Goal: Information Seeking & Learning: Find specific fact

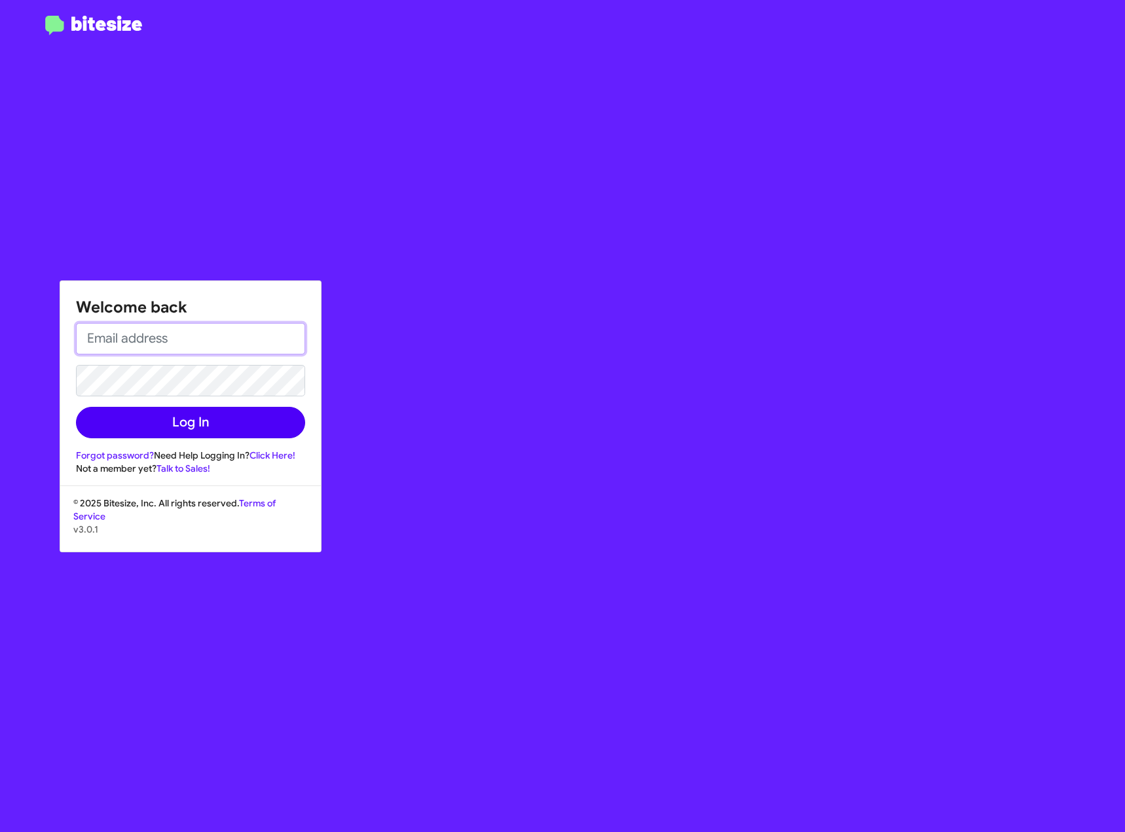
type input "[EMAIL_ADDRESS][DOMAIN_NAME]"
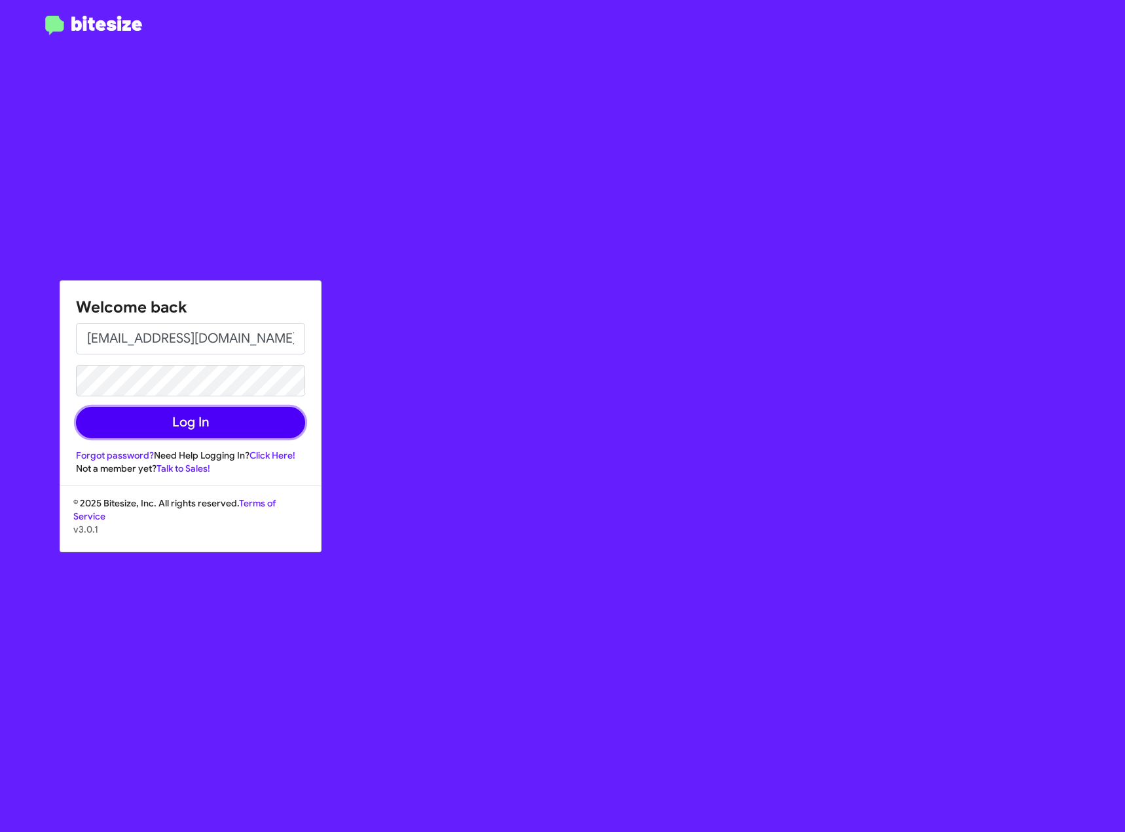
click at [174, 411] on button "Log In" at bounding box center [190, 422] width 229 height 31
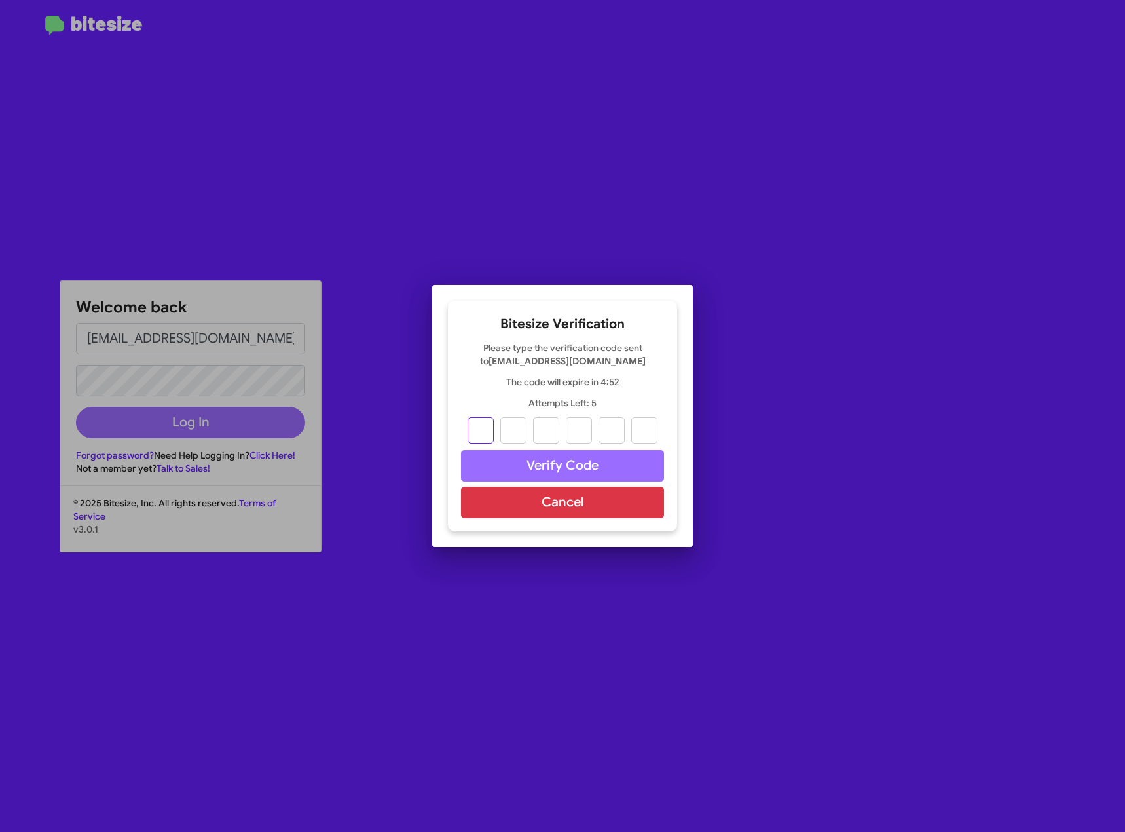
click at [469, 436] on input "text" at bounding box center [481, 430] width 26 height 26
click at [477, 430] on input "text" at bounding box center [481, 430] width 26 height 26
type input "2"
type input "7"
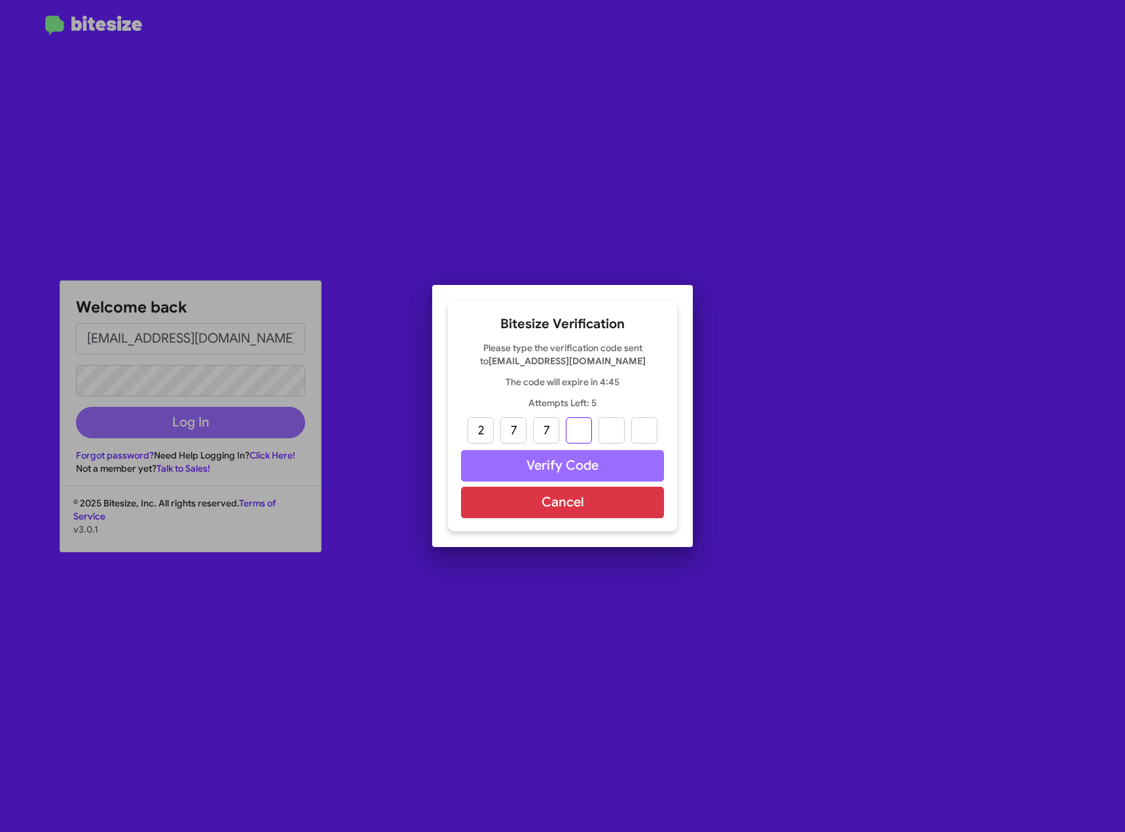
type input "8"
type input "5"
type input "6"
click at [527, 459] on button "Verify Code" at bounding box center [562, 465] width 203 height 31
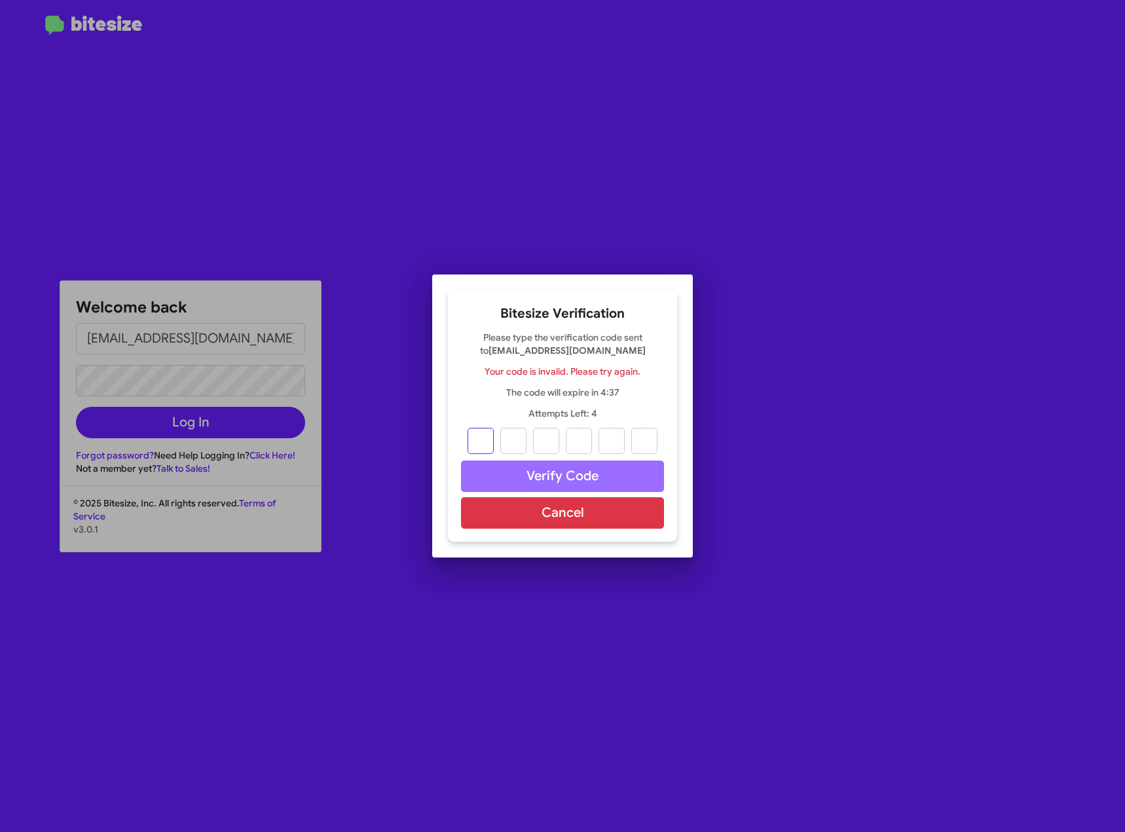
type input "2"
type input "7"
type input "8"
type input "5"
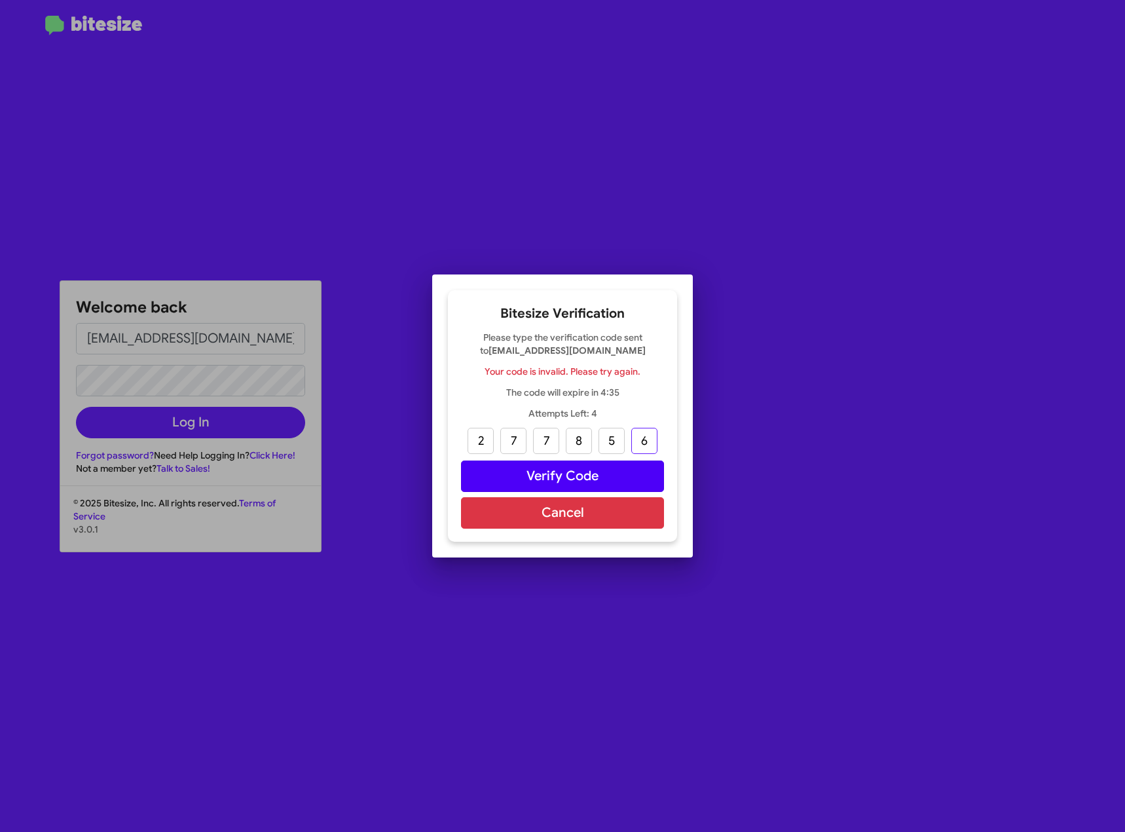
type input "6"
click at [559, 481] on button "Verify Code" at bounding box center [562, 475] width 203 height 31
click at [480, 443] on input "text" at bounding box center [481, 441] width 26 height 26
type input "2"
type input "7"
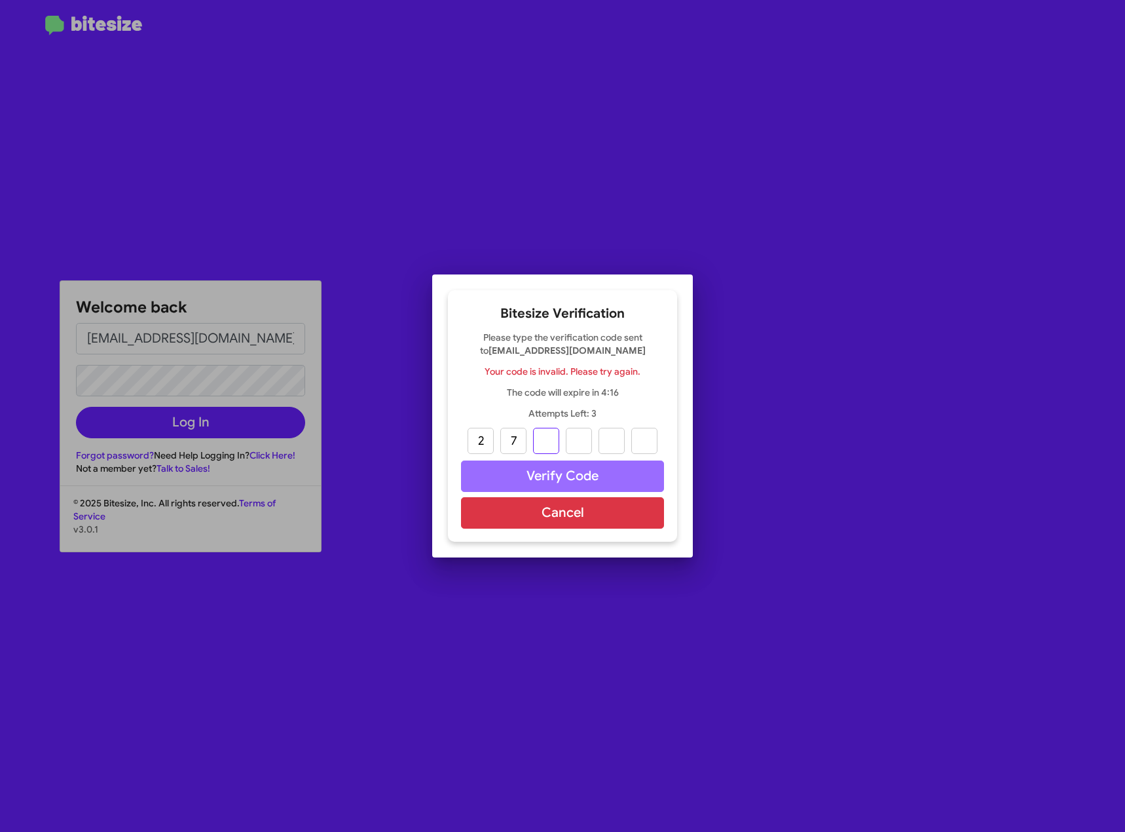
type input "7"
type input "8"
type input "5"
type input "6"
click at [542, 470] on button "Verify Code" at bounding box center [562, 475] width 203 height 31
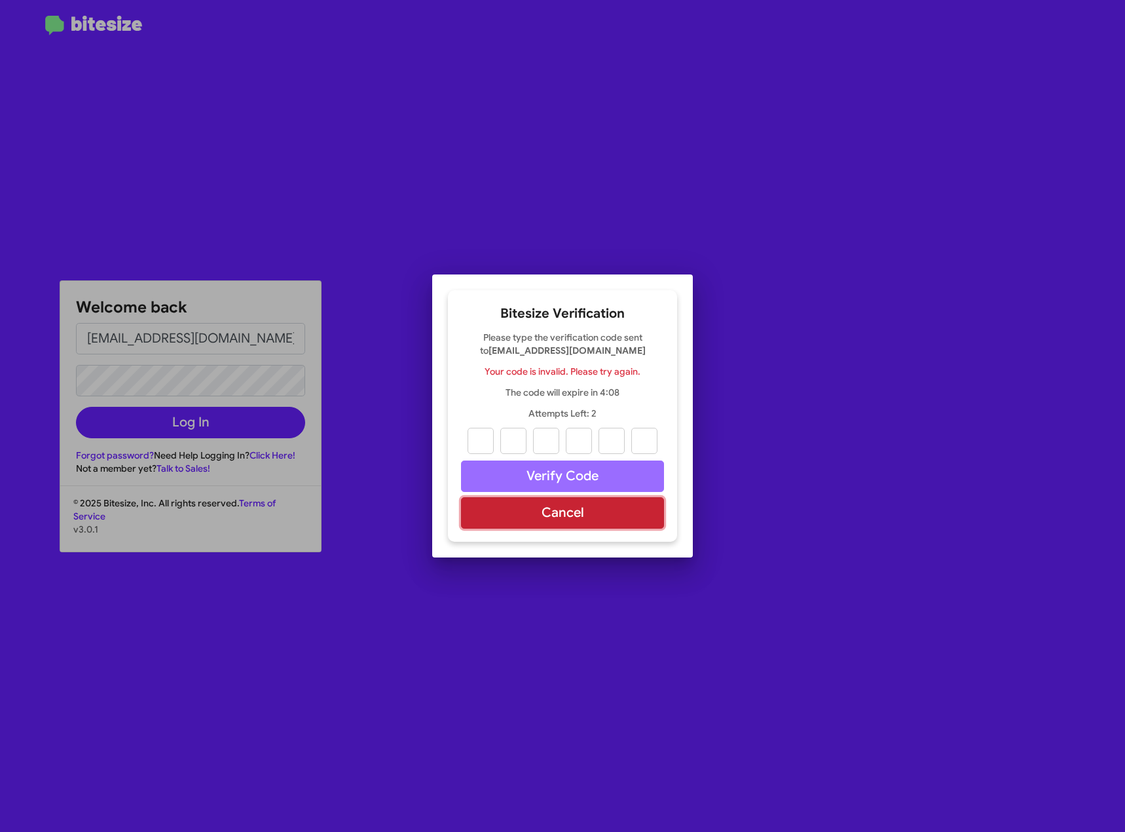
click at [610, 514] on button "Cancel" at bounding box center [562, 512] width 203 height 31
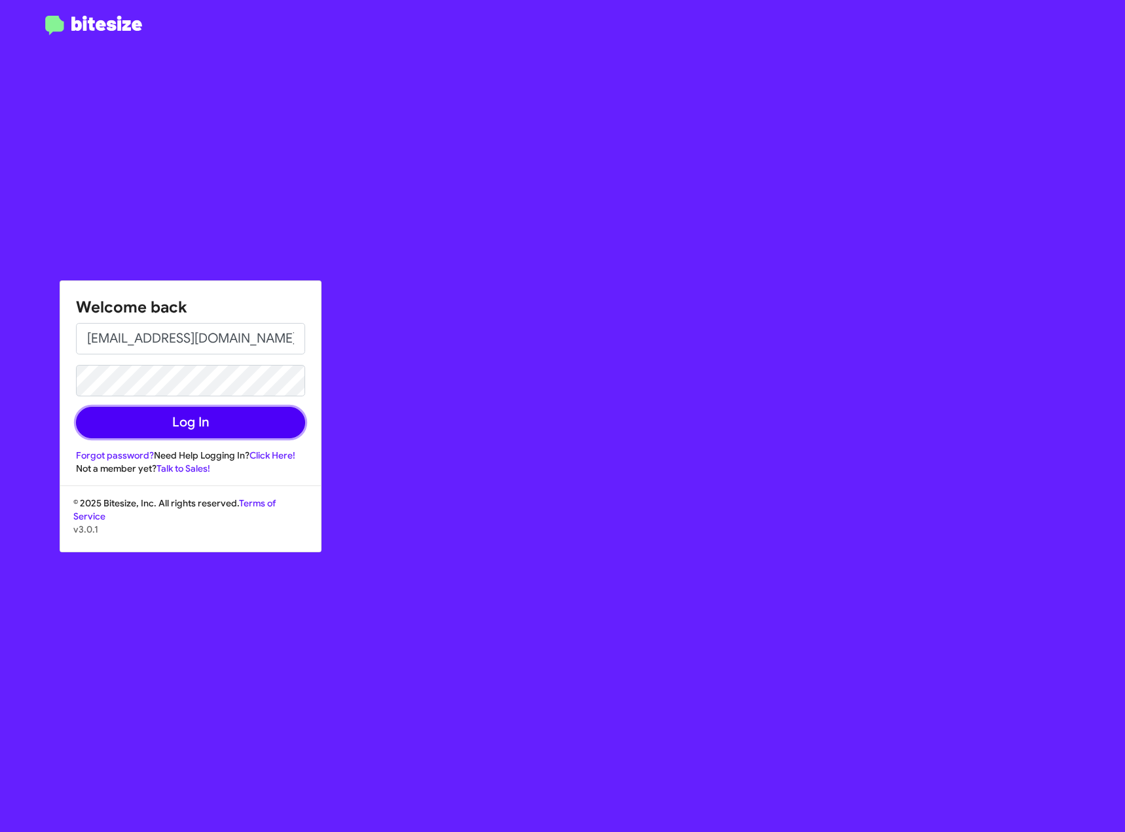
click at [227, 425] on button "Log In" at bounding box center [190, 422] width 229 height 31
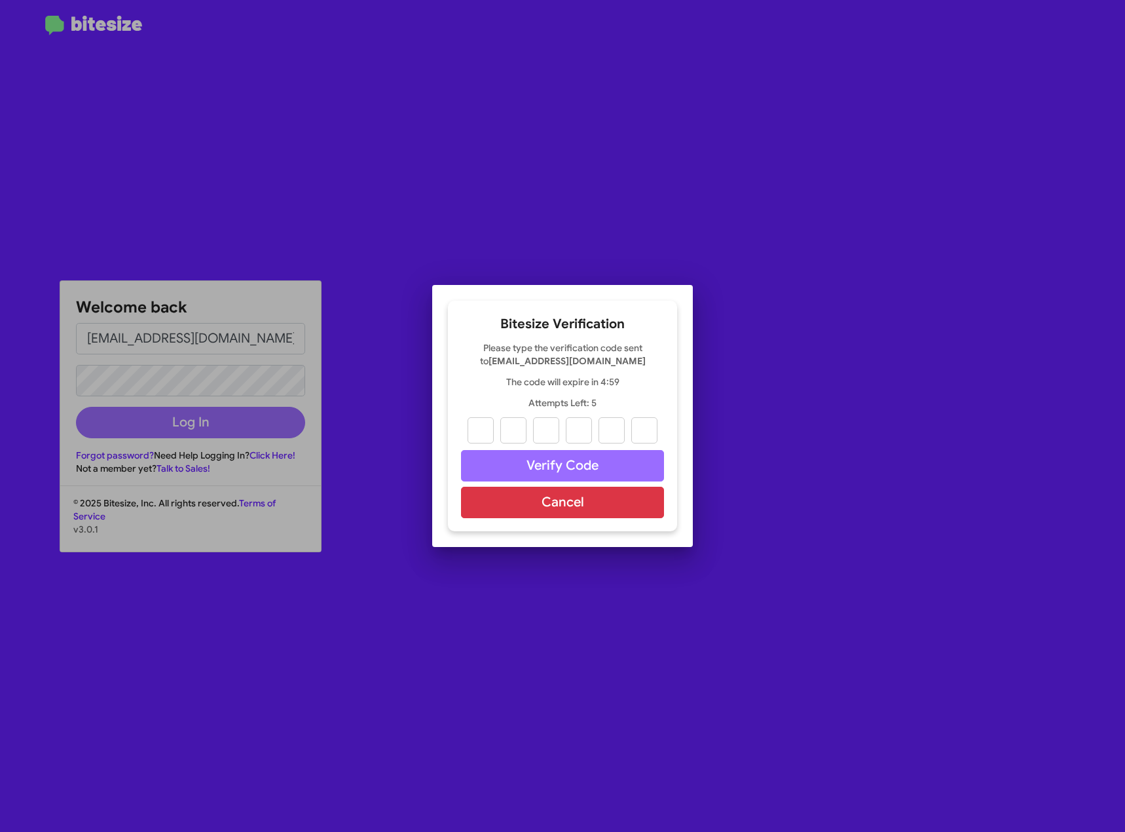
type input "2"
type input "7"
type input "8"
type input "5"
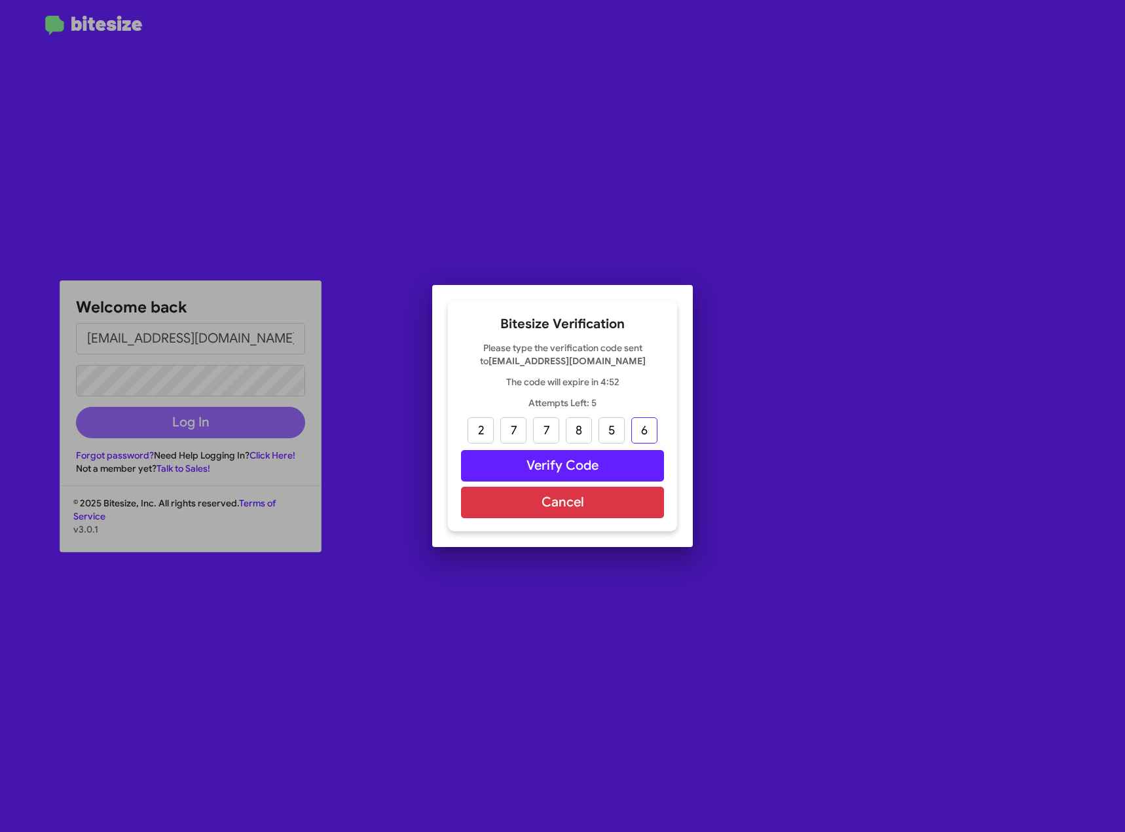
type input "6"
click at [648, 429] on input "6" at bounding box center [644, 430] width 26 height 26
type input "0"
type input "9"
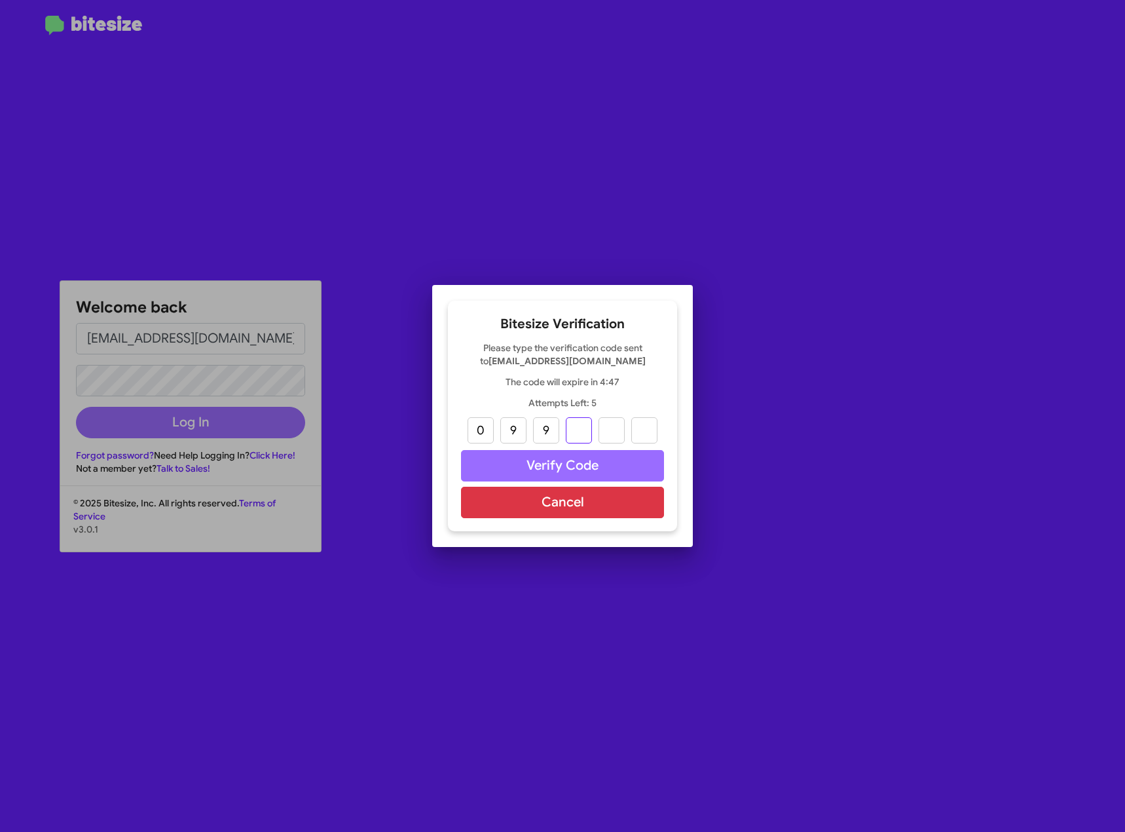
type input "4"
type input "2"
type input "3"
click at [639, 457] on button "Verify Code" at bounding box center [562, 465] width 203 height 31
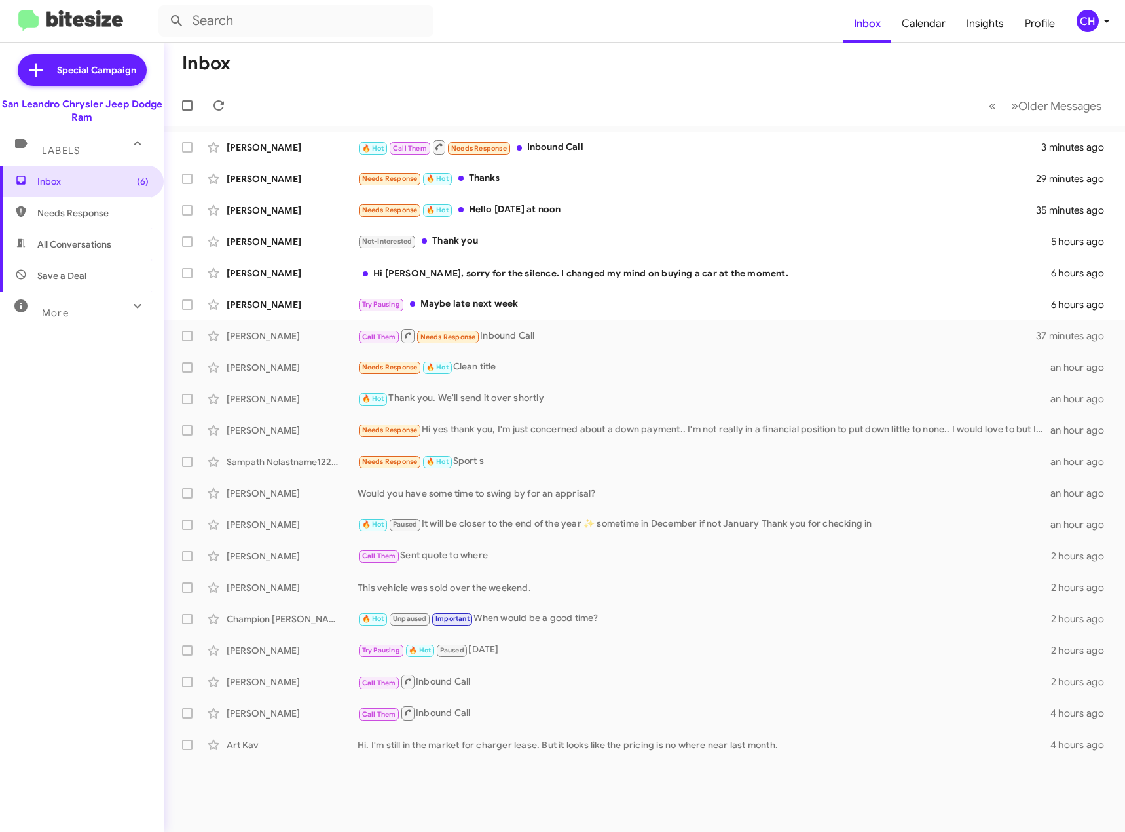
click at [75, 240] on span "All Conversations" at bounding box center [74, 244] width 74 height 13
type input "in:all-conversations"
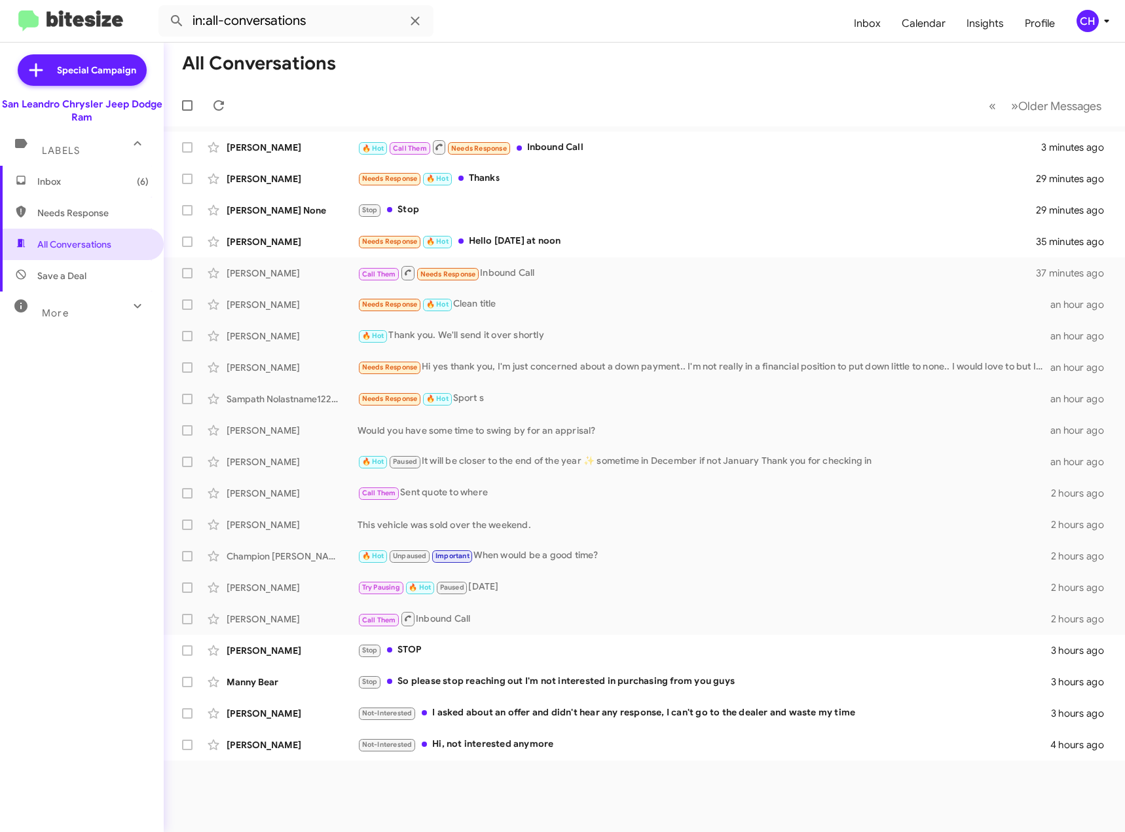
click at [63, 180] on span "Inbox (6)" at bounding box center [92, 181] width 111 height 13
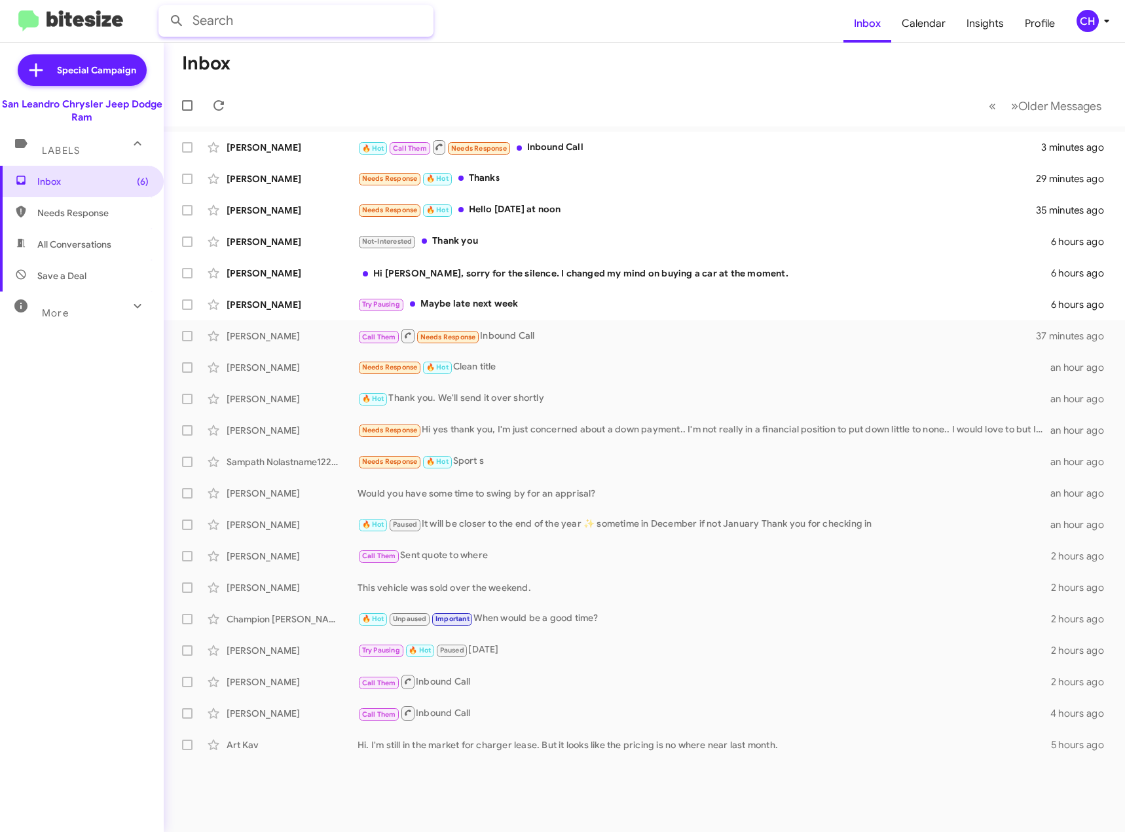
click at [388, 22] on input "text" at bounding box center [296, 20] width 275 height 31
type input "8182169473"
click at [164, 8] on button at bounding box center [177, 21] width 26 height 26
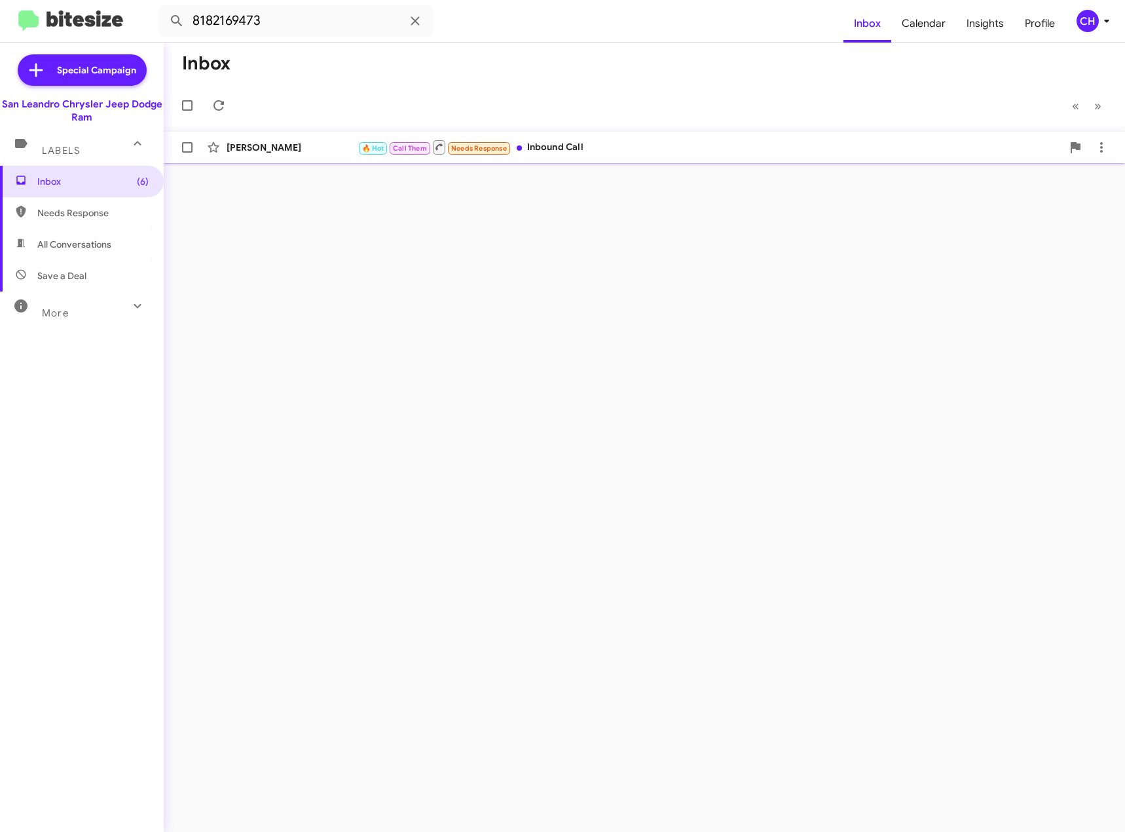
click at [305, 152] on div "[PERSON_NAME]" at bounding box center [292, 147] width 131 height 13
